Goal: Book appointment/travel/reservation

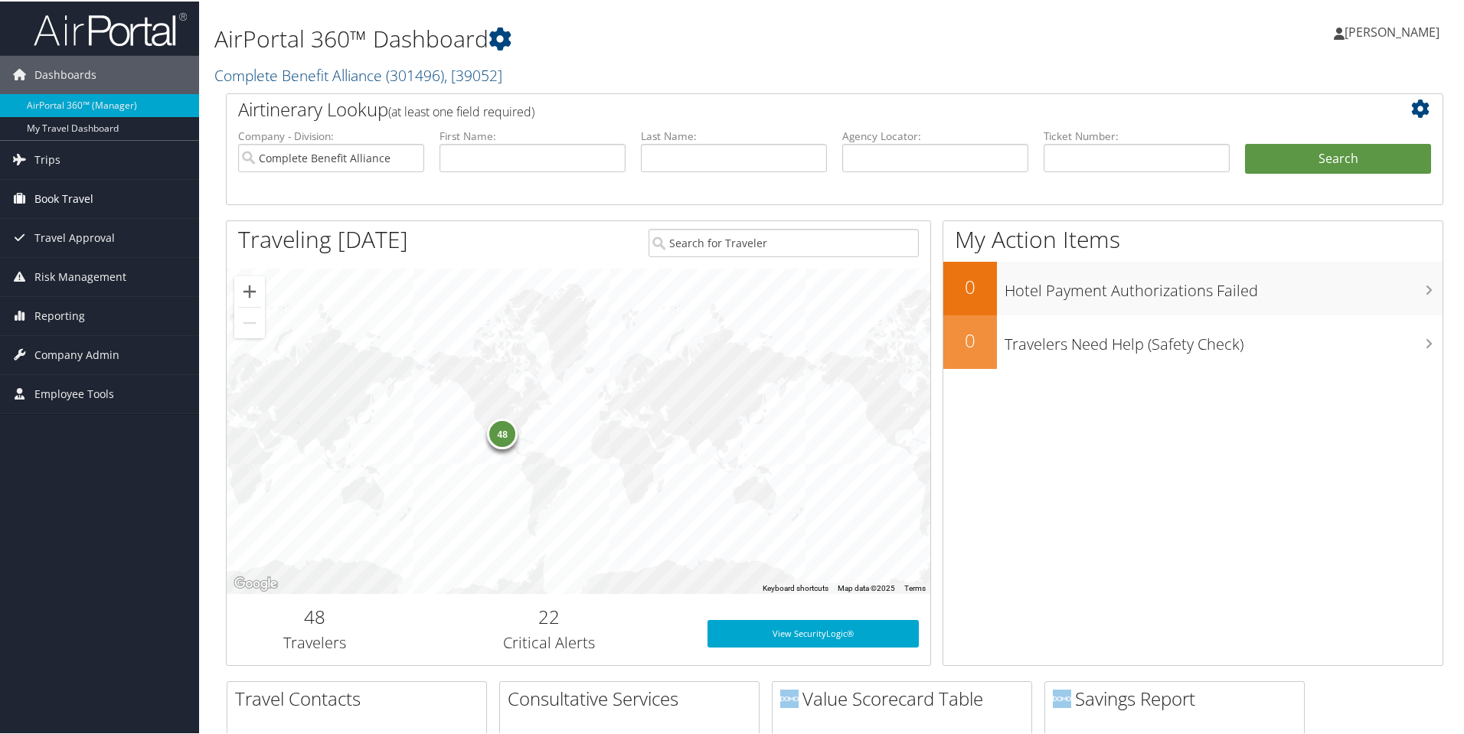
click at [88, 197] on span "Book Travel" at bounding box center [63, 197] width 59 height 38
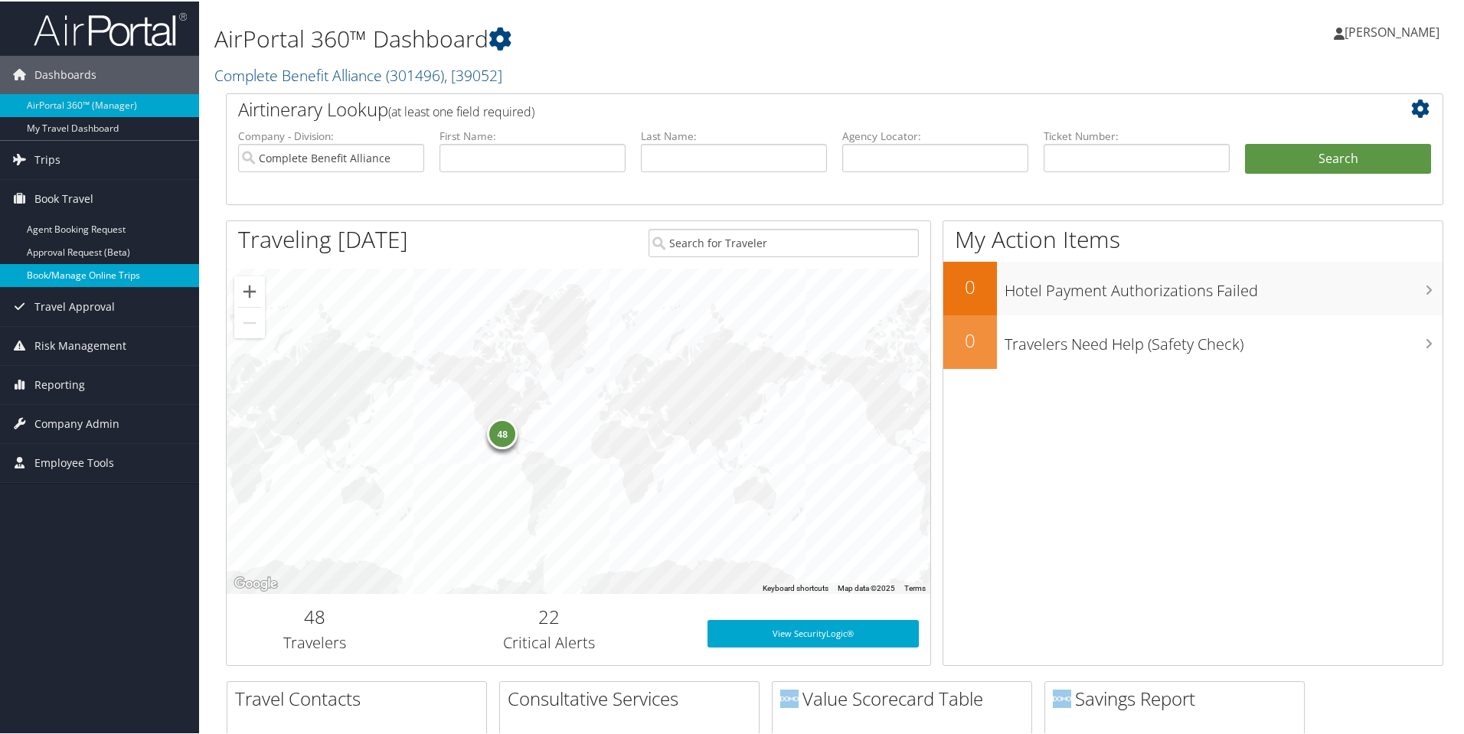
click at [97, 272] on link "Book/Manage Online Trips" at bounding box center [99, 274] width 199 height 23
